Goal: Find specific page/section: Find specific page/section

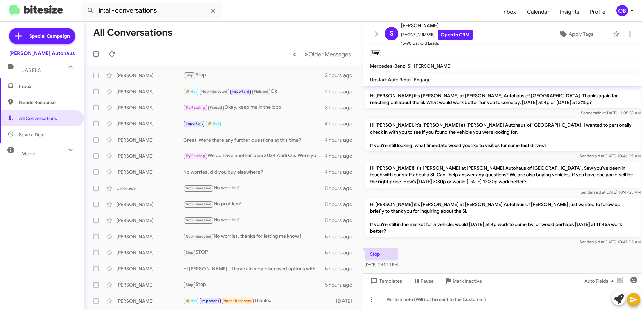
scroll to position [34, 0]
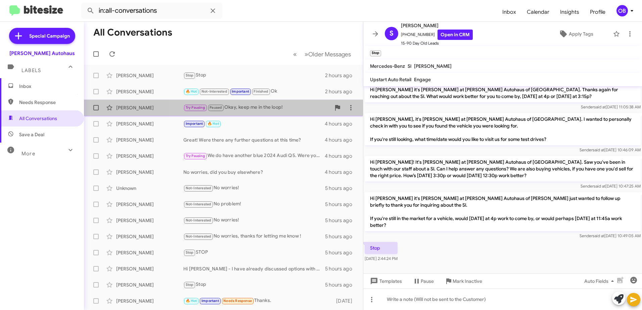
click at [268, 106] on div "Try Pausing Paused Okay, keep me in the loop!" at bounding box center [256, 108] width 147 height 8
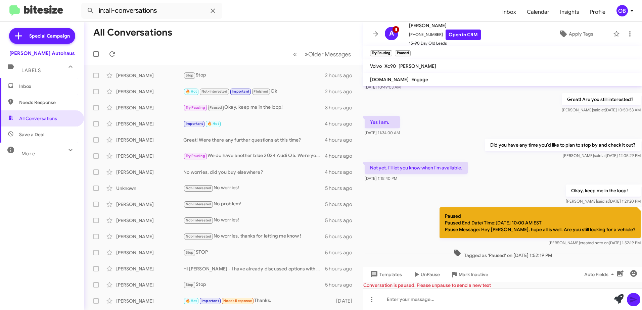
click at [35, 142] on span "Save a Deal" at bounding box center [42, 135] width 84 height 16
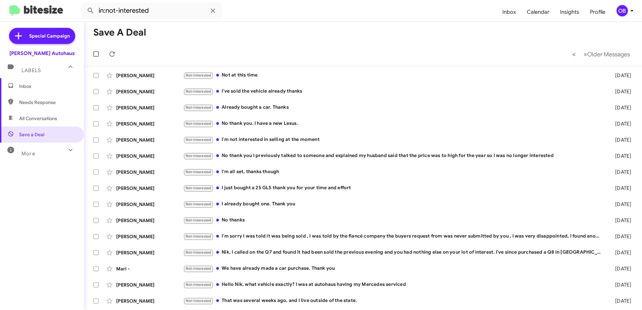
click at [51, 121] on span "All Conversations" at bounding box center [38, 118] width 38 height 7
type input "in:all-conversations"
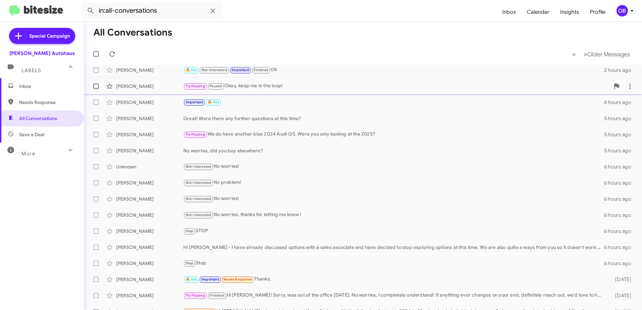
scroll to position [34, 0]
